Goal: Information Seeking & Learning: Learn about a topic

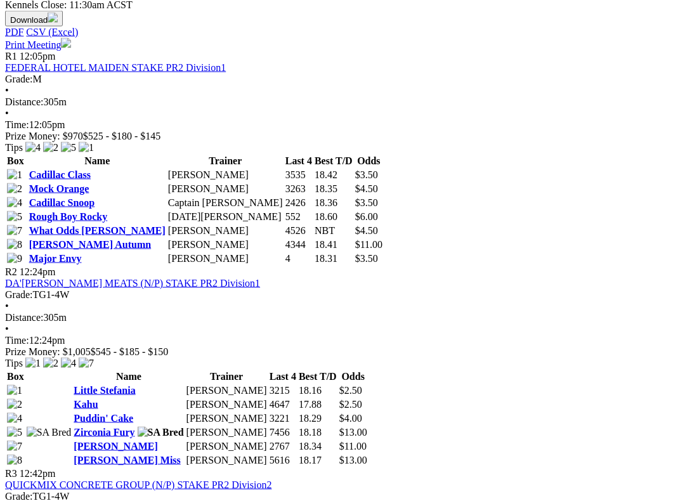
scroll to position [612, 0]
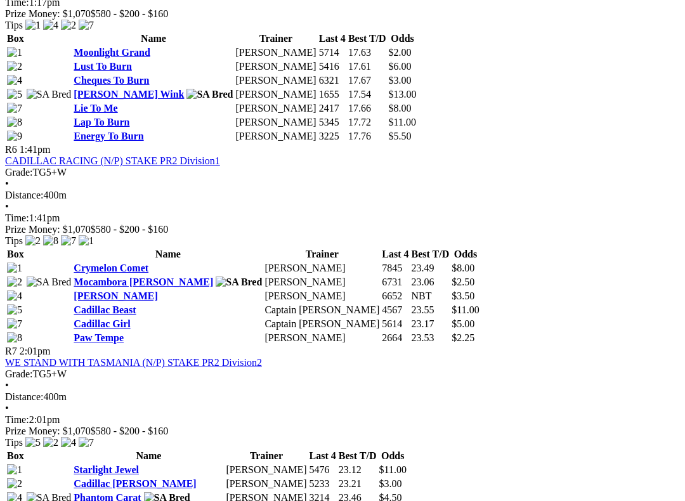
scroll to position [1584, 0]
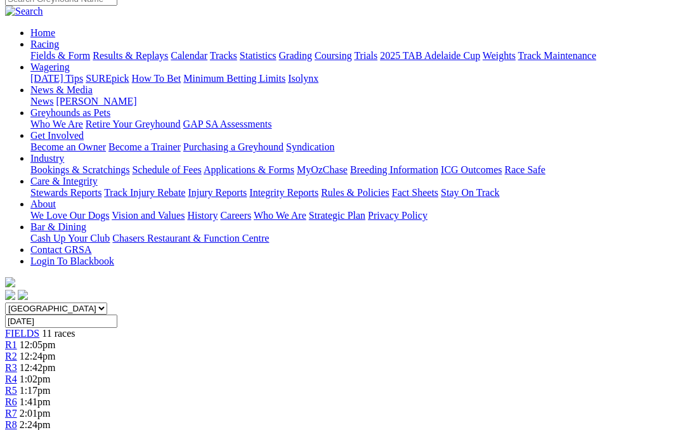
scroll to position [109, 0]
